Goal: Task Accomplishment & Management: Manage account settings

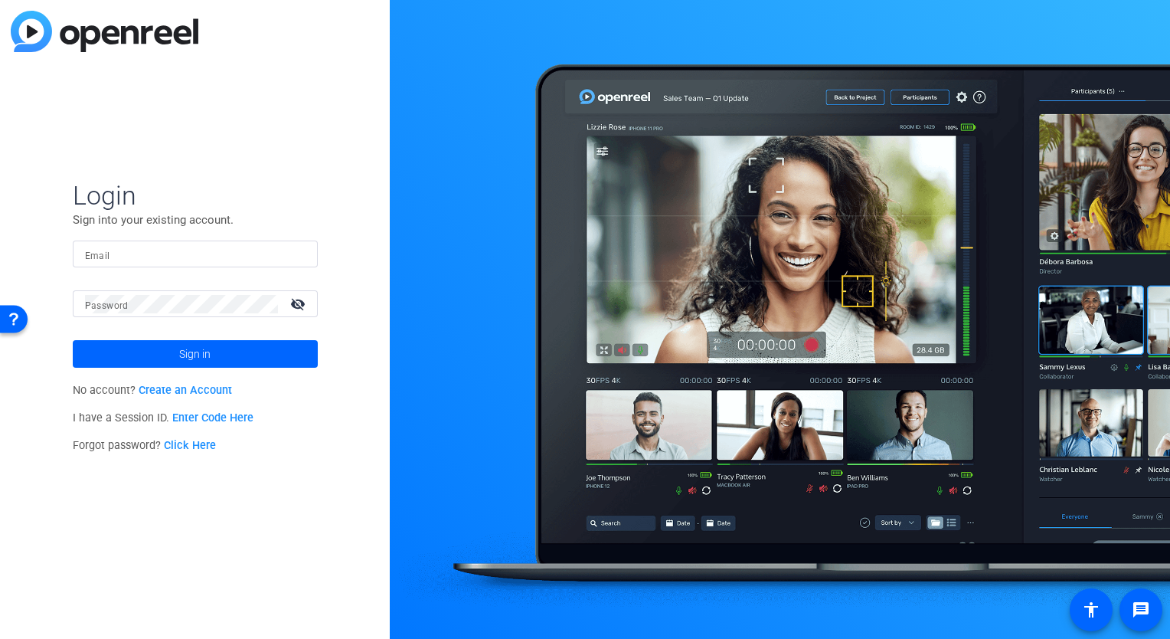
click at [733, 48] on div at bounding box center [780, 319] width 780 height 639
click at [157, 262] on input "Email" at bounding box center [195, 254] width 221 height 18
type input "[PERSON_NAME][EMAIL_ADDRESS][PERSON_NAME][DOMAIN_NAME]"
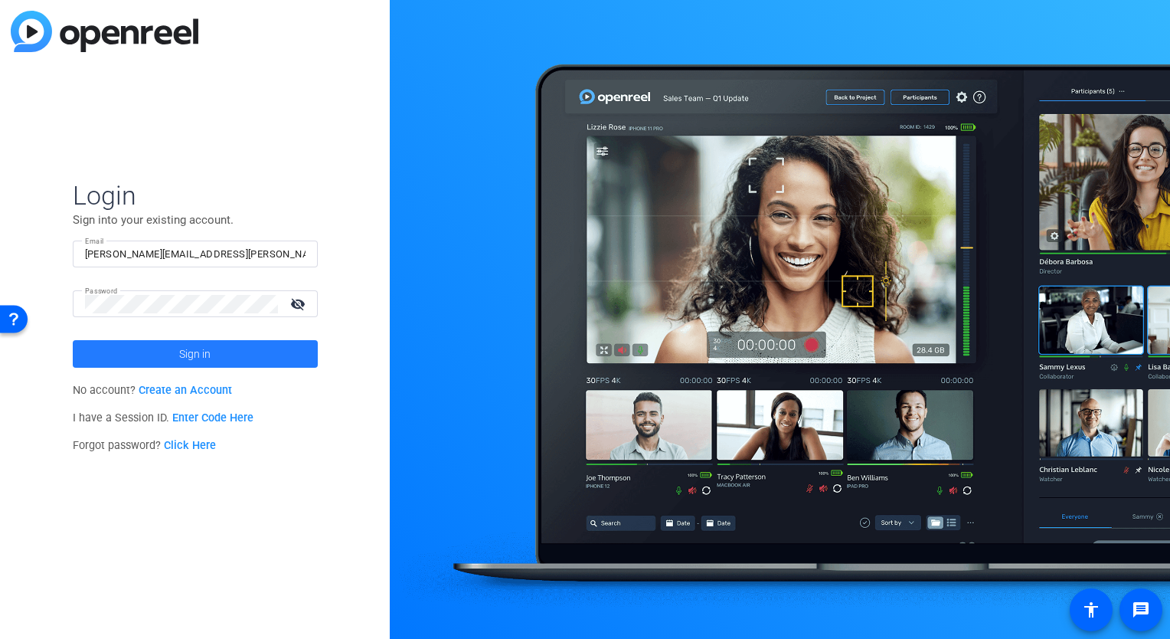
click at [142, 349] on span at bounding box center [195, 353] width 245 height 37
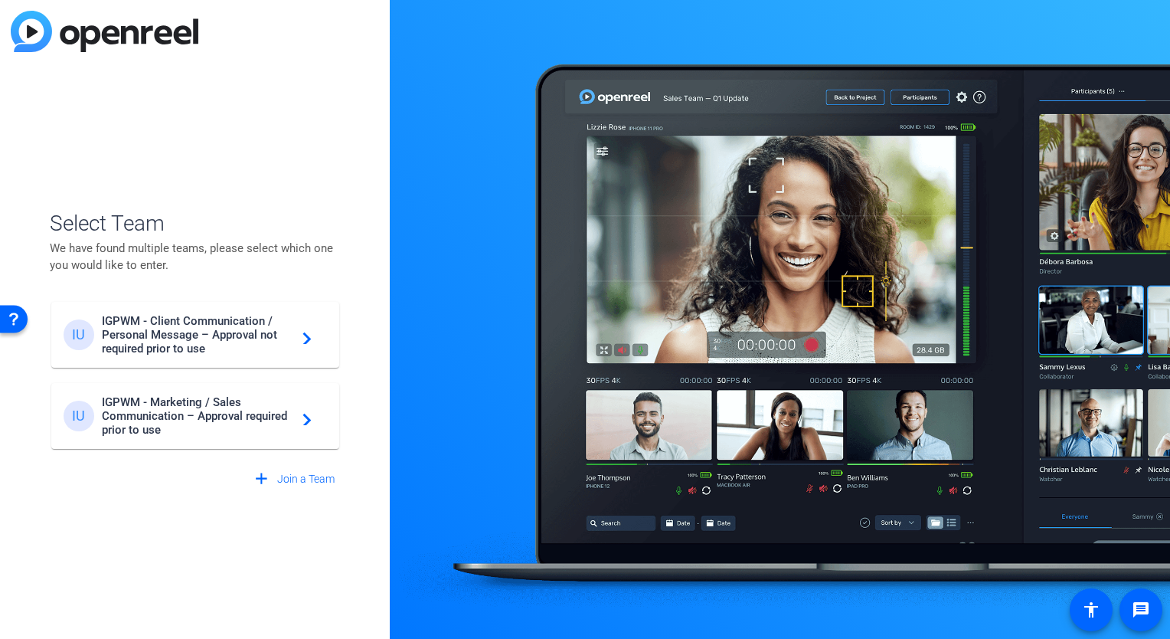
click at [155, 420] on span "IGPWM - Marketing / Sales Communication – Approval required prior to use" at bounding box center [197, 415] width 191 height 41
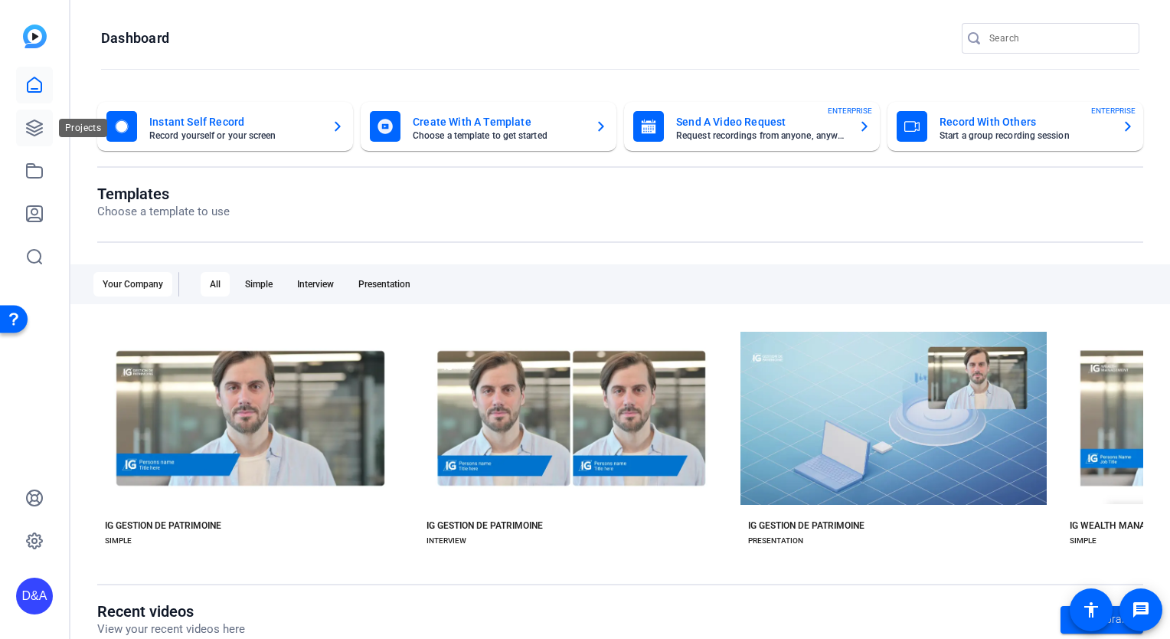
click at [31, 132] on icon at bounding box center [34, 128] width 18 height 18
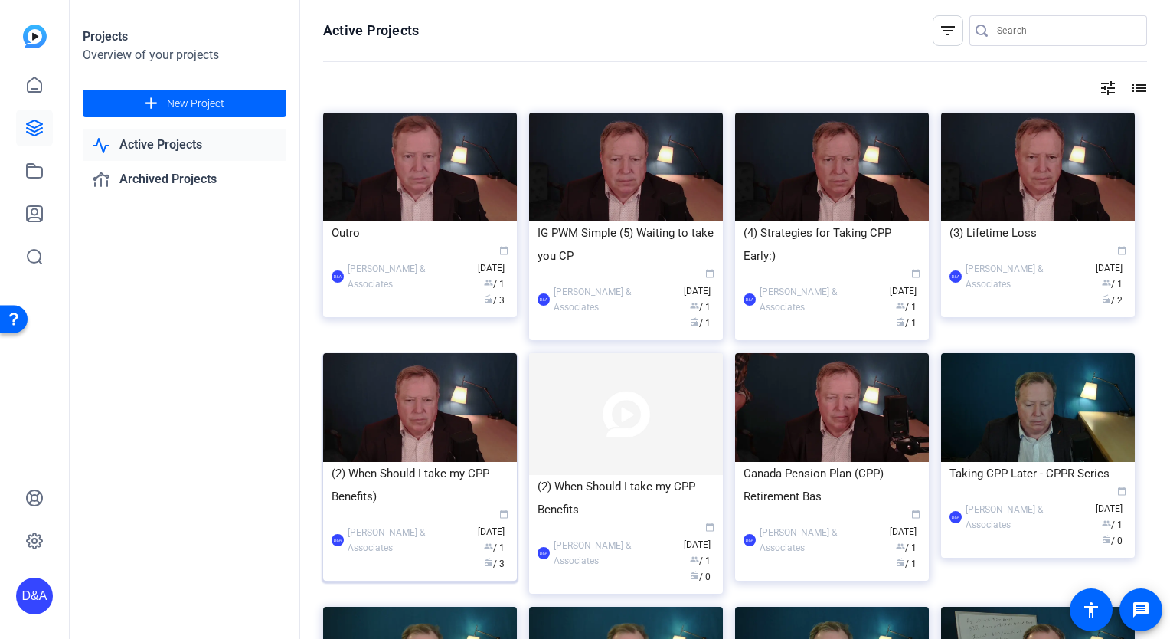
click at [439, 394] on img at bounding box center [420, 407] width 194 height 109
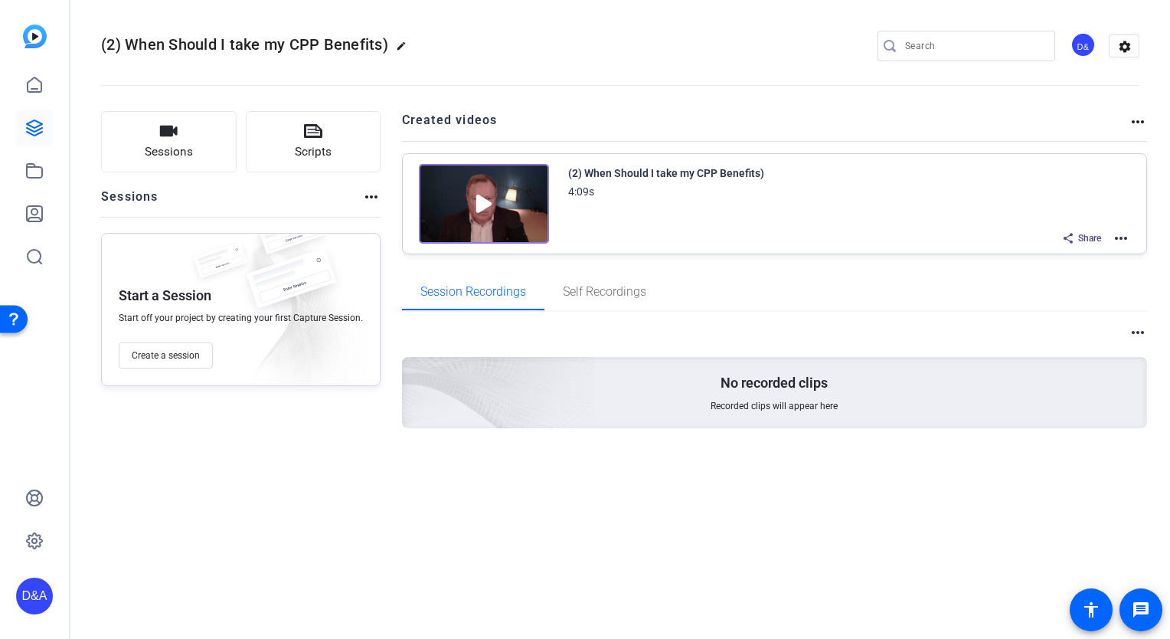
click at [1124, 237] on mat-icon "more_horiz" at bounding box center [1121, 238] width 18 height 18
click at [1079, 253] on span "Edit in Creator" at bounding box center [1065, 256] width 106 height 18
click at [1123, 235] on mat-icon "more_horiz" at bounding box center [1121, 238] width 18 height 18
click at [478, 201] on div at bounding box center [585, 319] width 1170 height 639
click at [478, 201] on img at bounding box center [484, 204] width 130 height 80
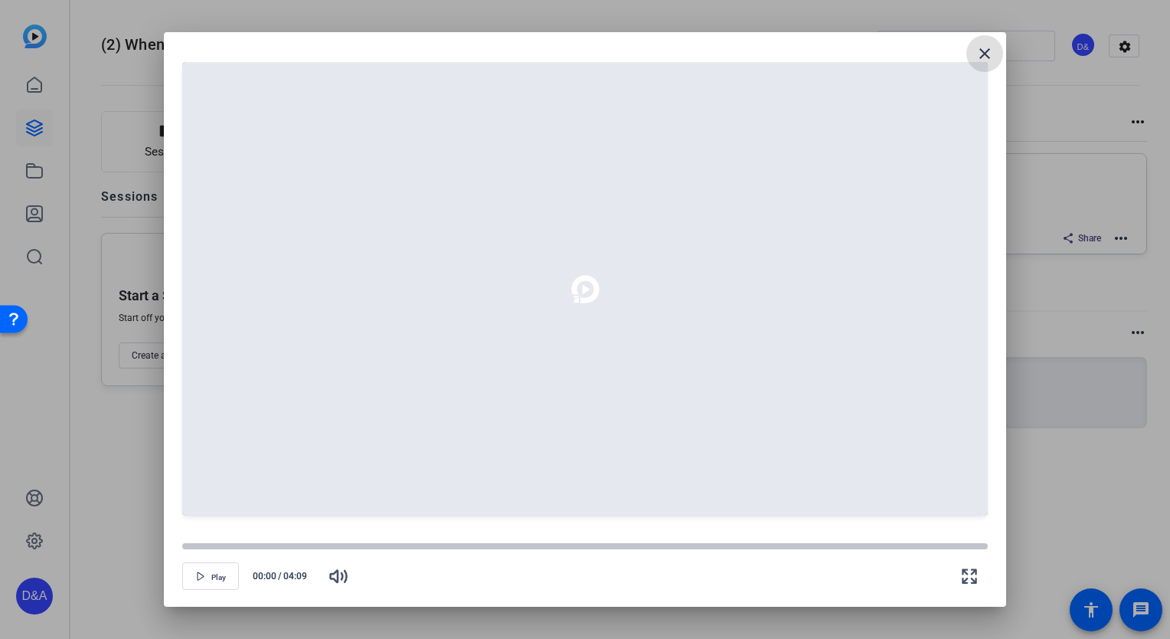
click at [982, 54] on mat-icon "close" at bounding box center [985, 53] width 18 height 18
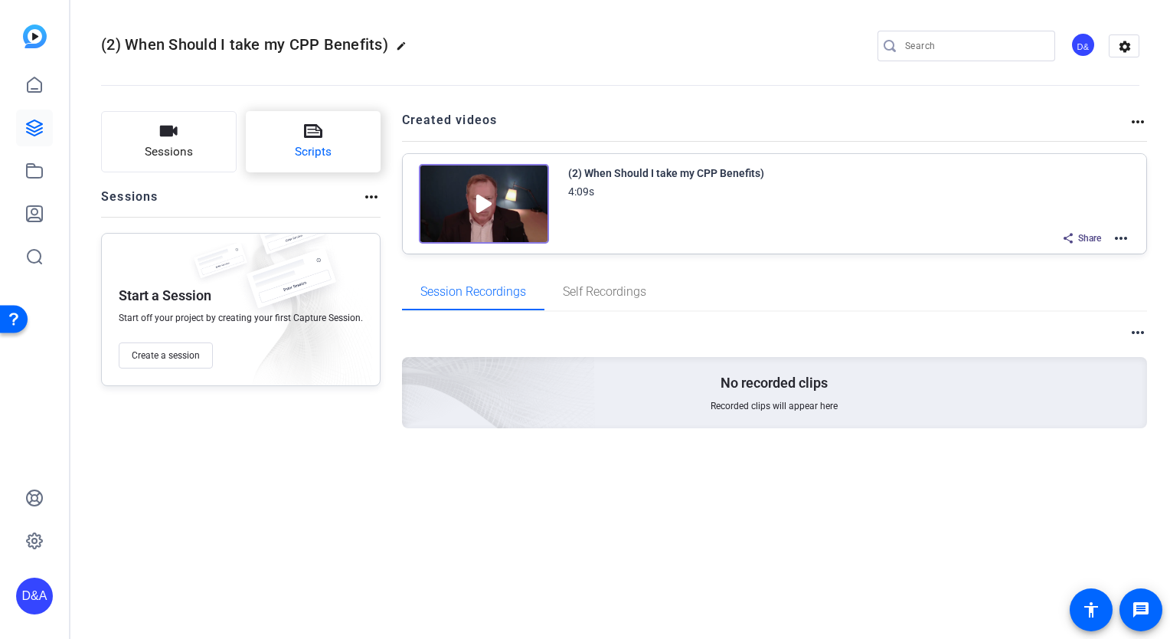
click at [311, 143] on span "Scripts" at bounding box center [313, 152] width 37 height 18
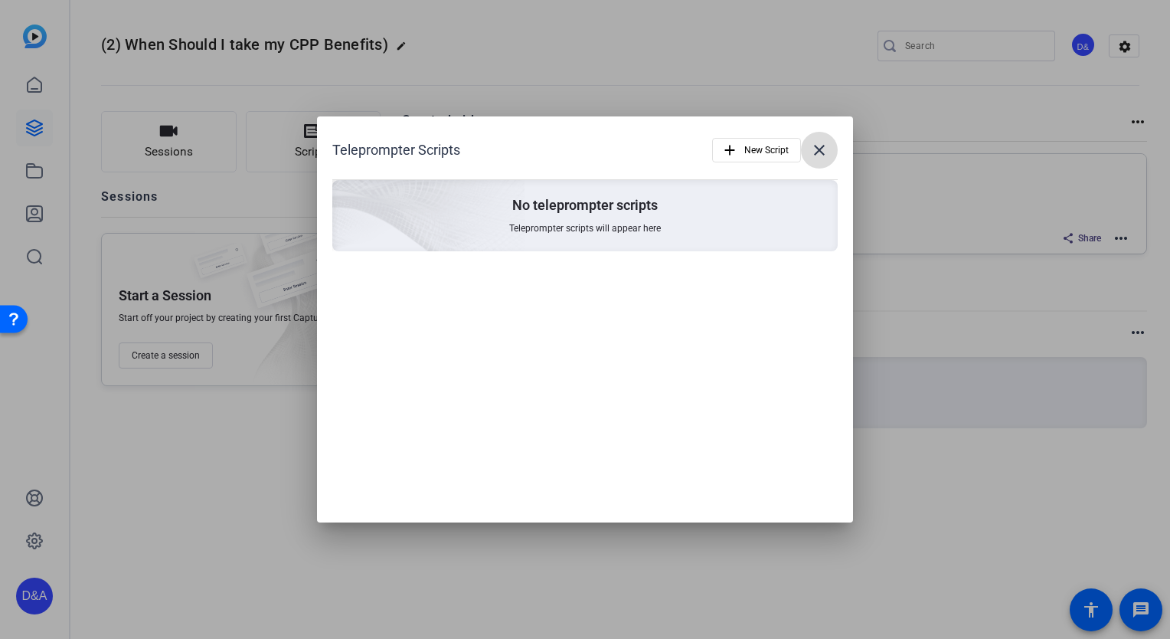
click at [811, 146] on mat-icon "close" at bounding box center [819, 150] width 18 height 18
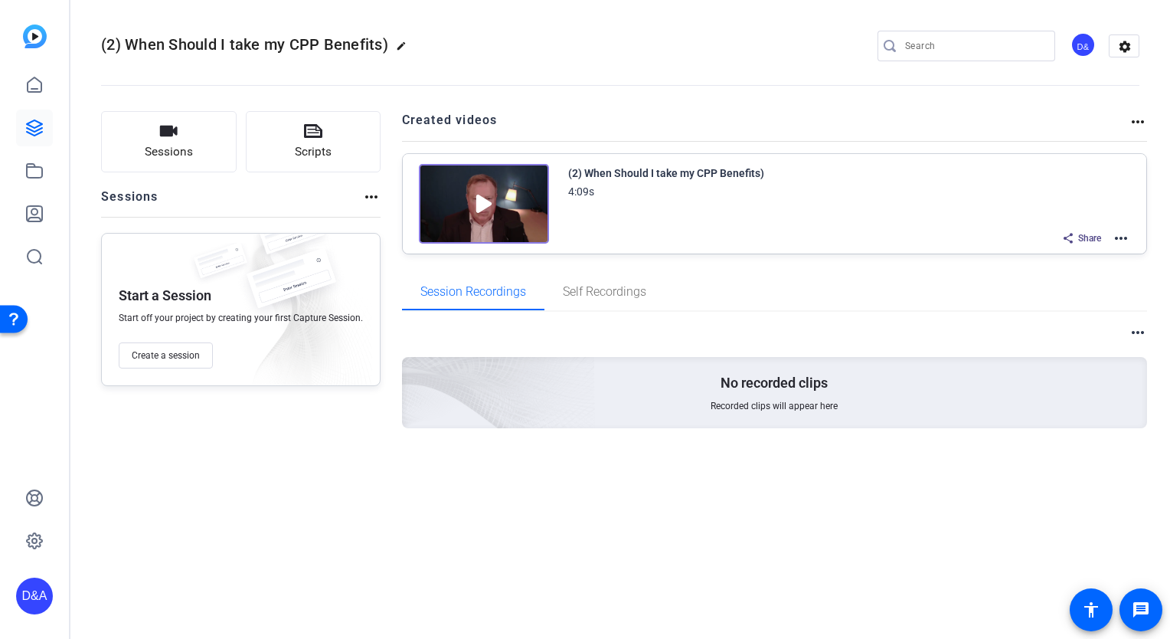
click at [1124, 237] on mat-icon "more_horiz" at bounding box center [1121, 238] width 18 height 18
click at [1139, 121] on div at bounding box center [585, 319] width 1170 height 639
click at [1139, 121] on mat-icon "more_horiz" at bounding box center [1138, 122] width 18 height 18
click at [975, 104] on div at bounding box center [585, 319] width 1170 height 639
click at [25, 128] on link at bounding box center [34, 128] width 37 height 37
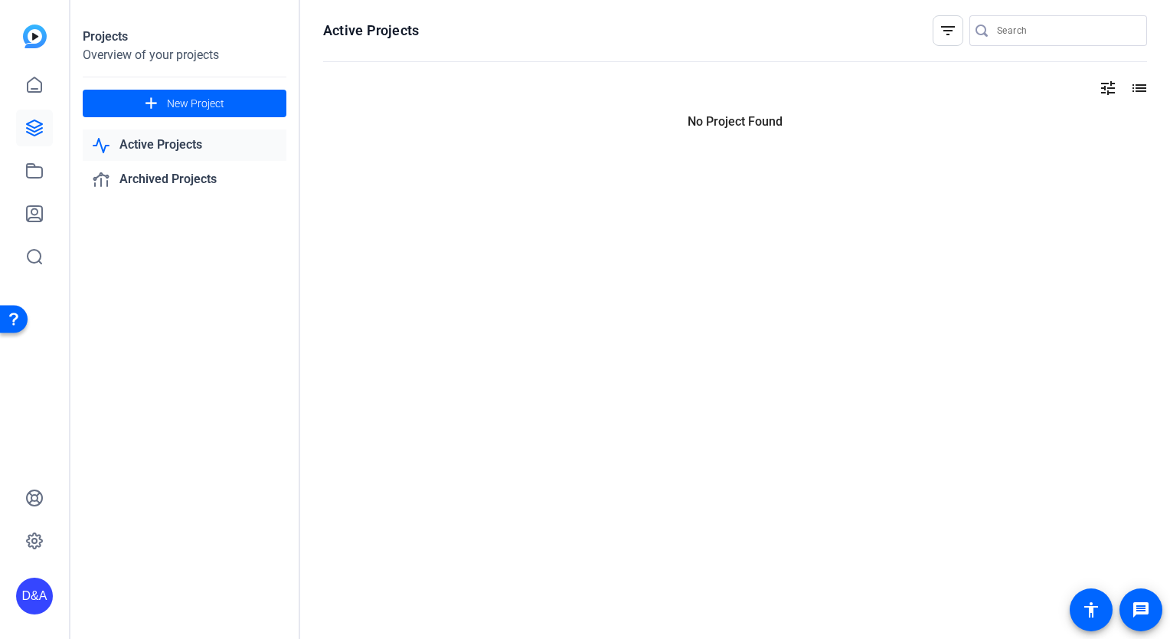
click at [169, 149] on link "Active Projects" at bounding box center [185, 144] width 204 height 31
click at [172, 182] on link "Archived Projects" at bounding box center [185, 179] width 204 height 31
click at [211, 149] on link "Active Projects" at bounding box center [185, 144] width 204 height 31
click at [144, 178] on link "Archived Projects" at bounding box center [185, 179] width 204 height 31
click at [178, 175] on link "Archived Projects" at bounding box center [185, 179] width 204 height 31
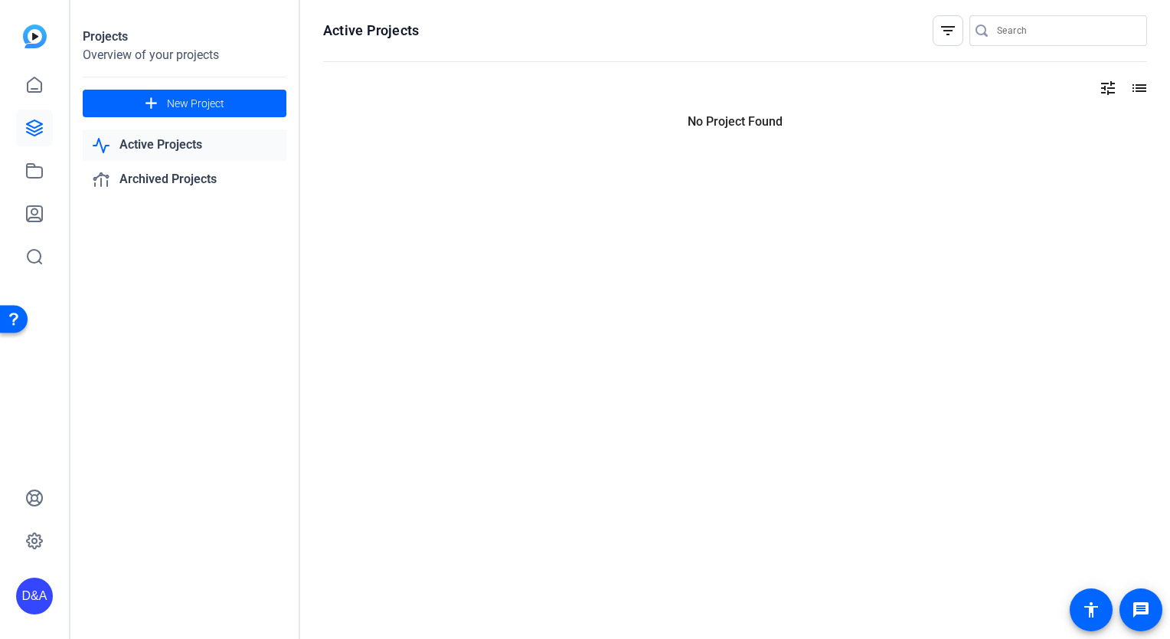
click at [185, 147] on link "Active Projects" at bounding box center [185, 144] width 204 height 31
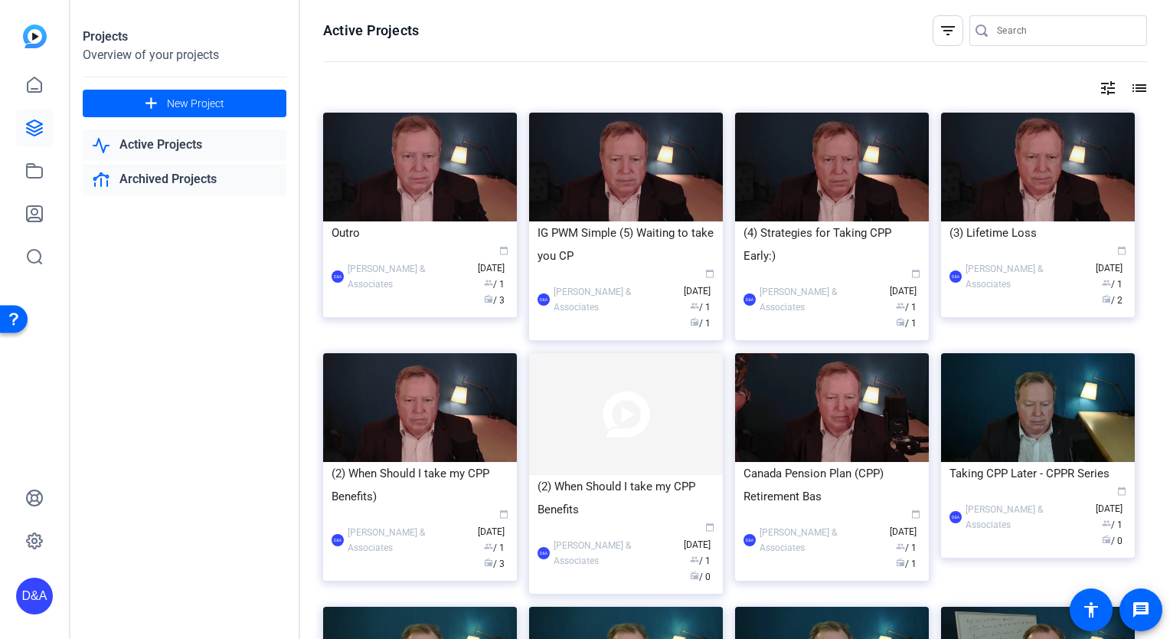
click at [162, 179] on link "Archived Projects" at bounding box center [185, 179] width 204 height 31
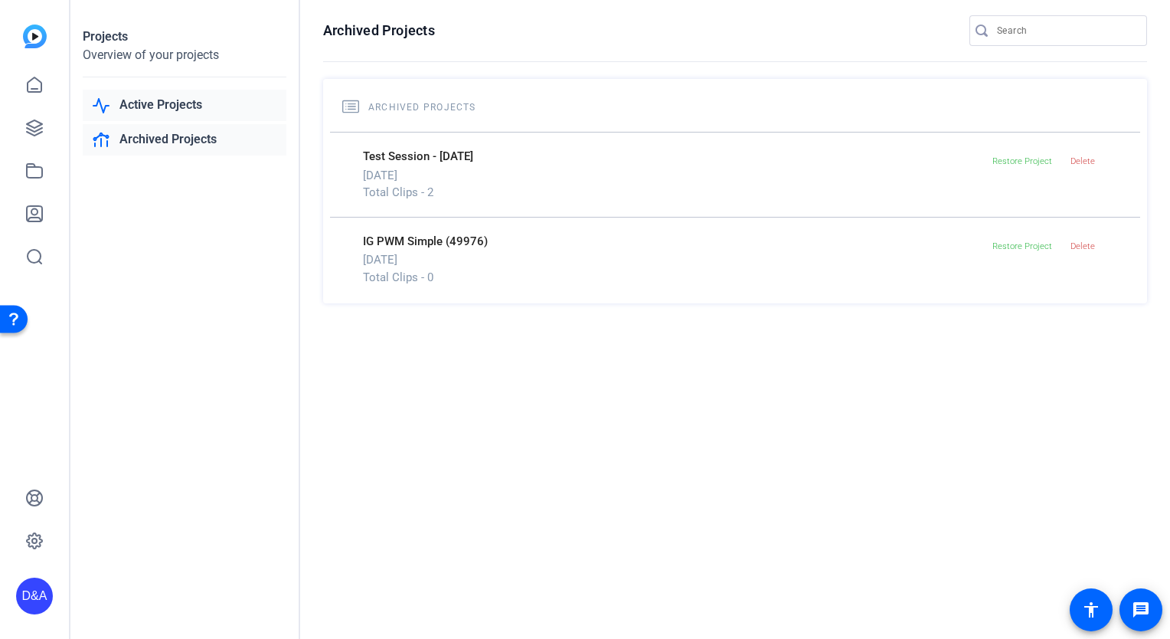
click at [165, 111] on link "Active Projects" at bounding box center [185, 105] width 204 height 31
